Goal: Information Seeking & Learning: Learn about a topic

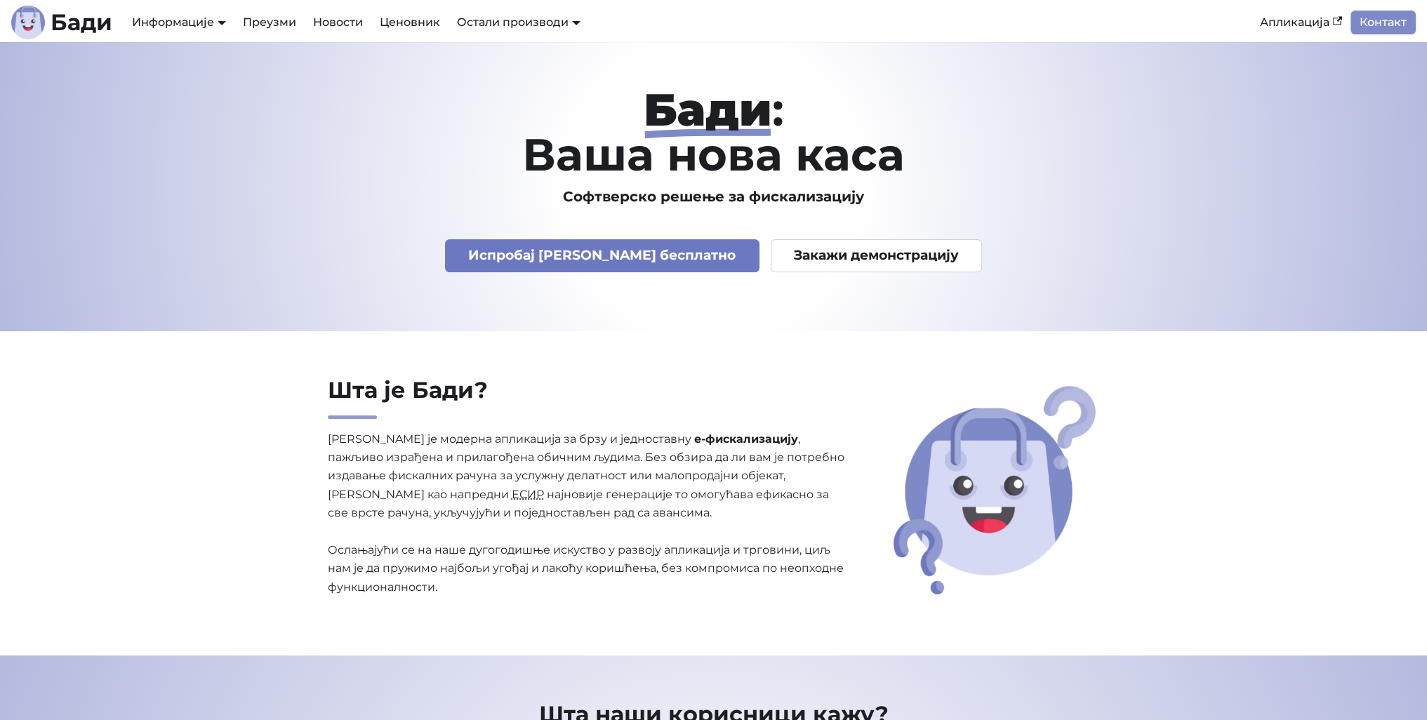
click at [661, 248] on link "Испробај [PERSON_NAME] бесплатно" at bounding box center [602, 255] width 314 height 33
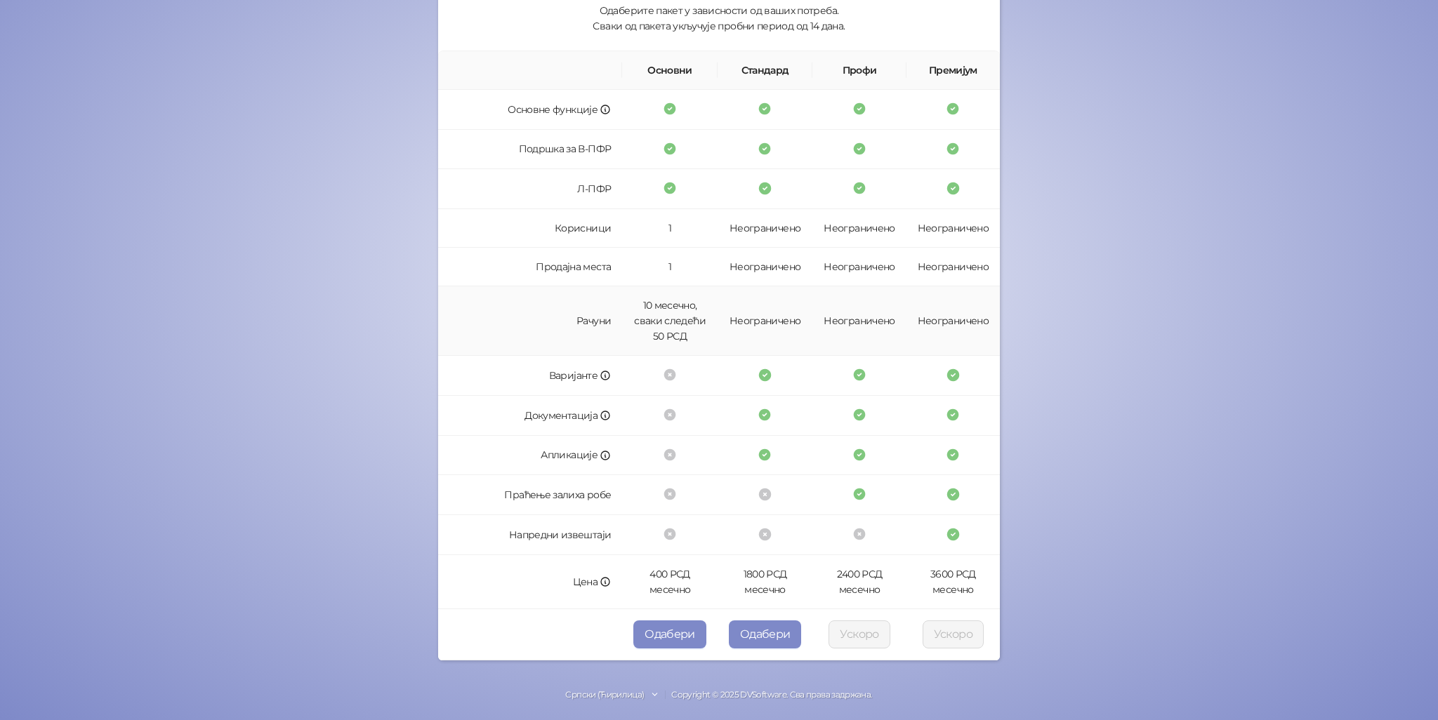
scroll to position [193, 0]
drag, startPoint x: 660, startPoint y: 302, endPoint x: 703, endPoint y: 341, distance: 58.1
click at [703, 341] on td "10 месечно, сваки следећи 50 РСД" at bounding box center [669, 318] width 95 height 69
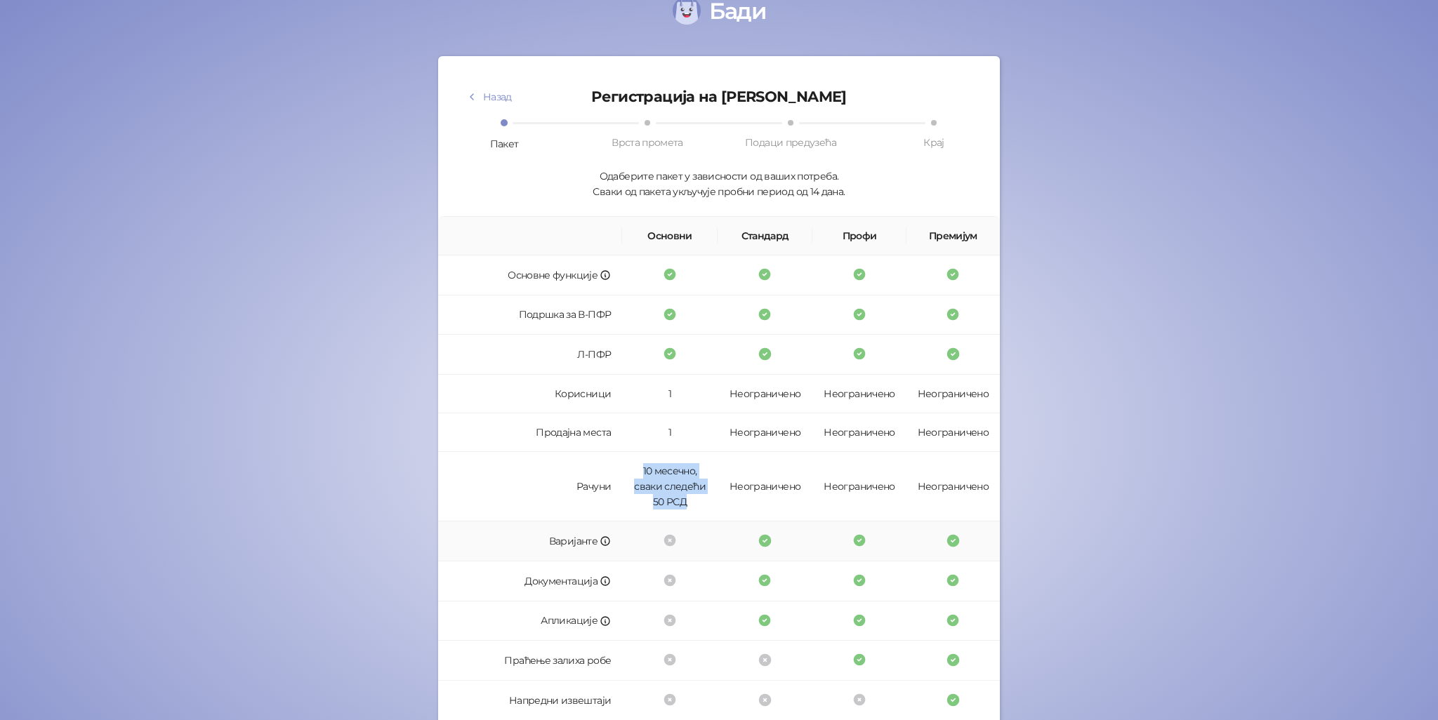
scroll to position [0, 0]
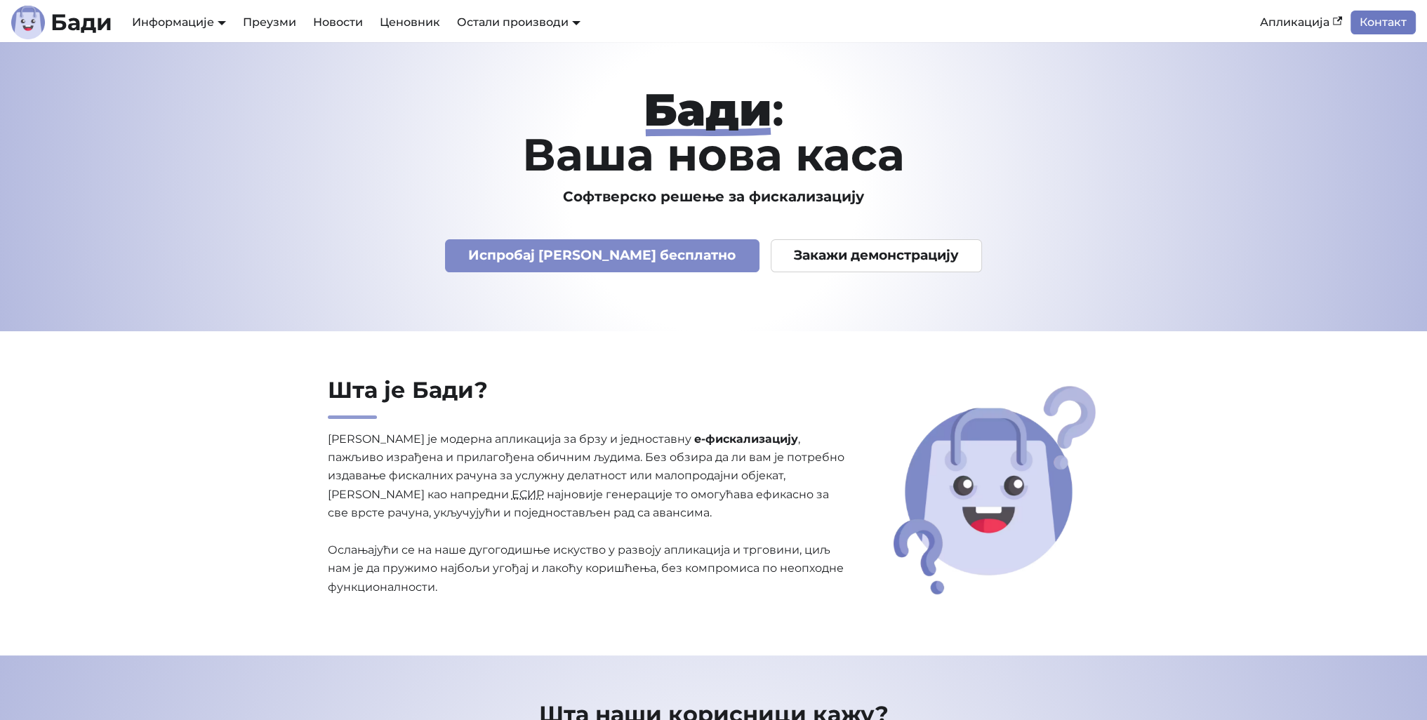
click at [1391, 27] on link "Контакт" at bounding box center [1383, 23] width 65 height 24
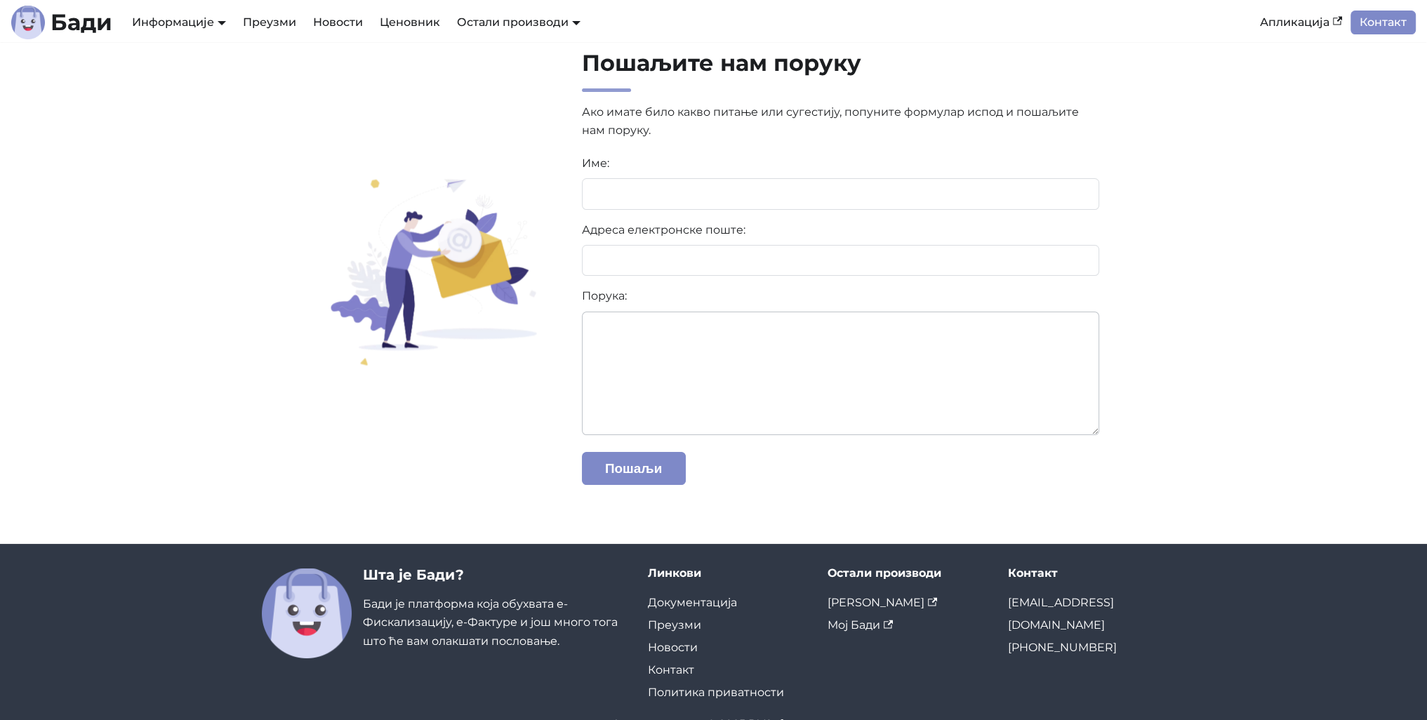
scroll to position [73, 0]
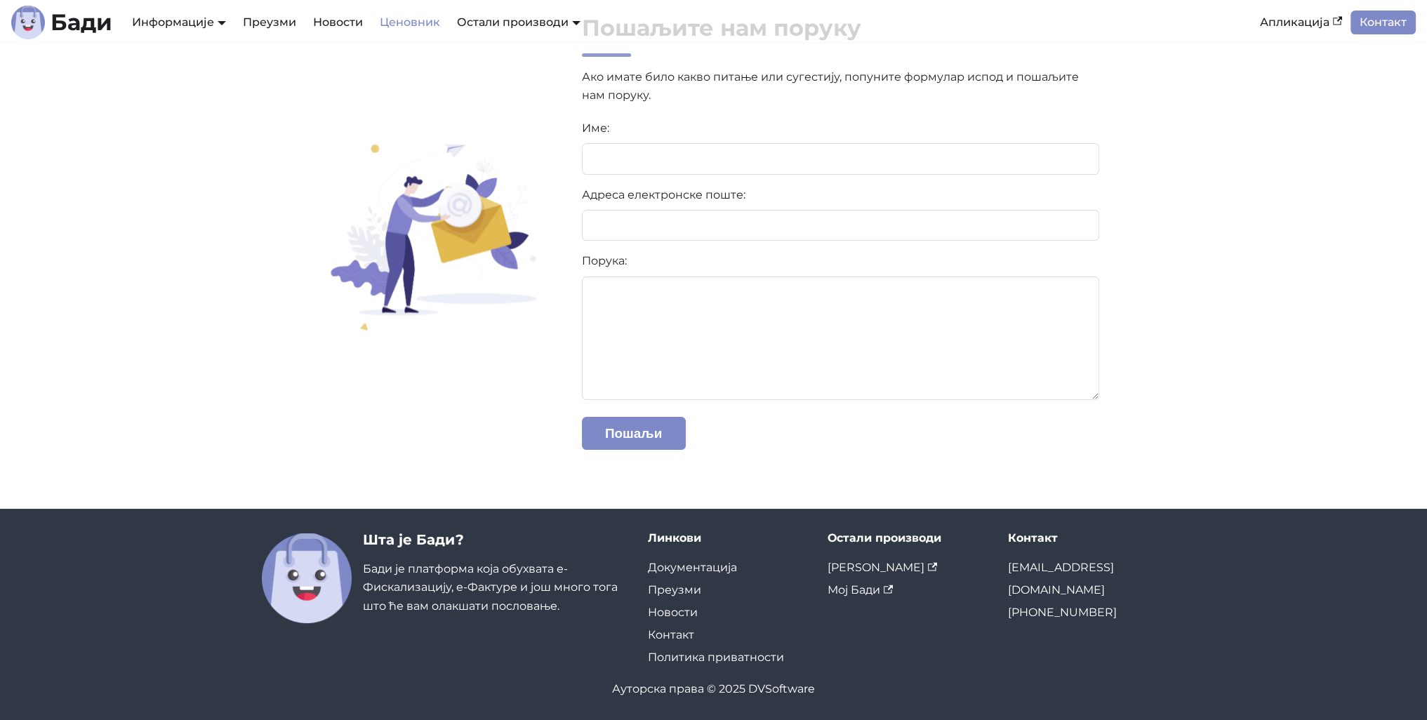
click at [402, 14] on link "Ценовник" at bounding box center [409, 23] width 77 height 24
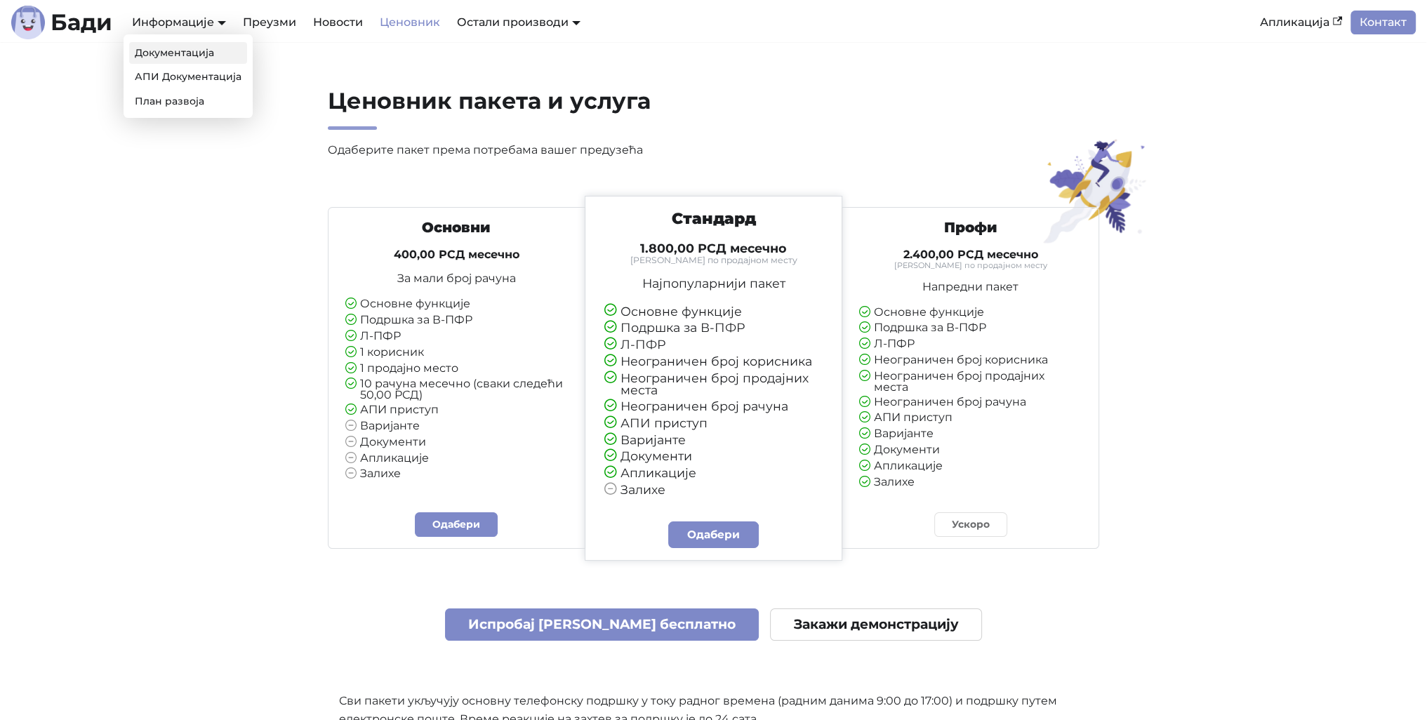
click at [193, 48] on link "Документација" at bounding box center [188, 53] width 118 height 22
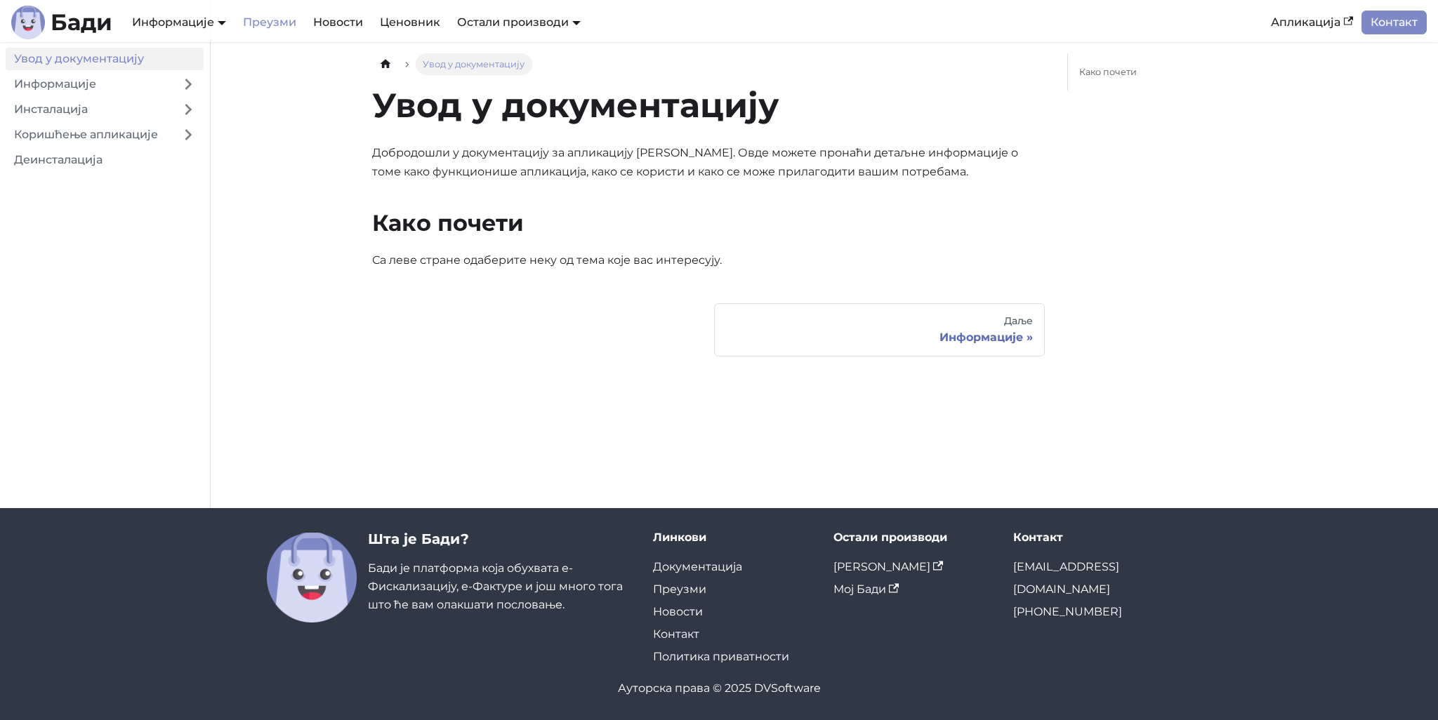
click at [277, 18] on link "Преузми" at bounding box center [269, 23] width 70 height 24
